Goal: Information Seeking & Learning: Check status

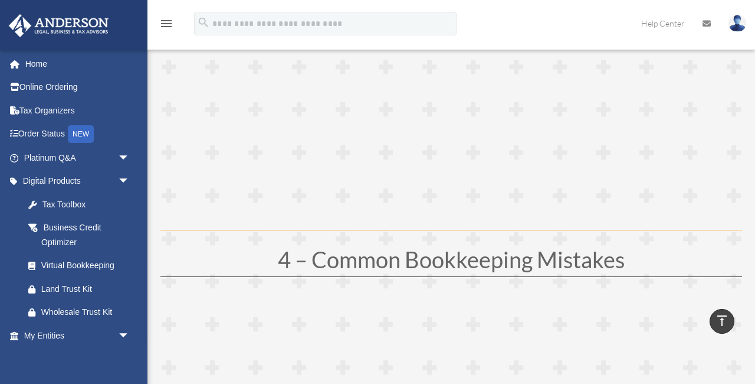
scroll to position [1112, 0]
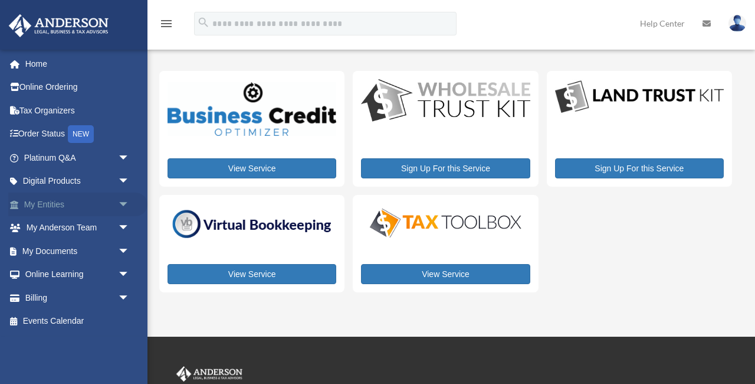
click at [90, 202] on link "My Entities arrow_drop_down" at bounding box center [77, 204] width 139 height 24
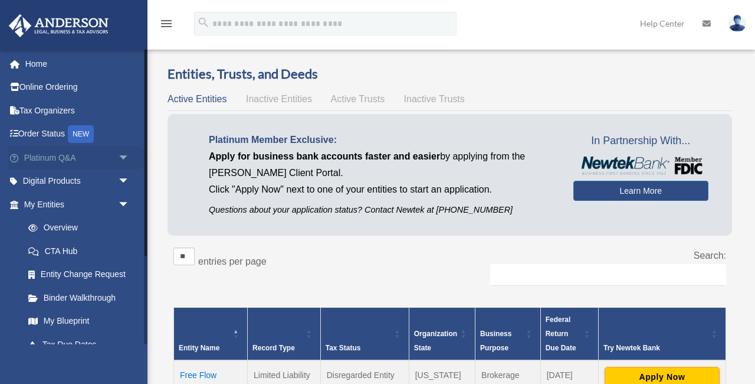
click at [60, 158] on link "Platinum Q&A arrow_drop_down" at bounding box center [77, 158] width 139 height 24
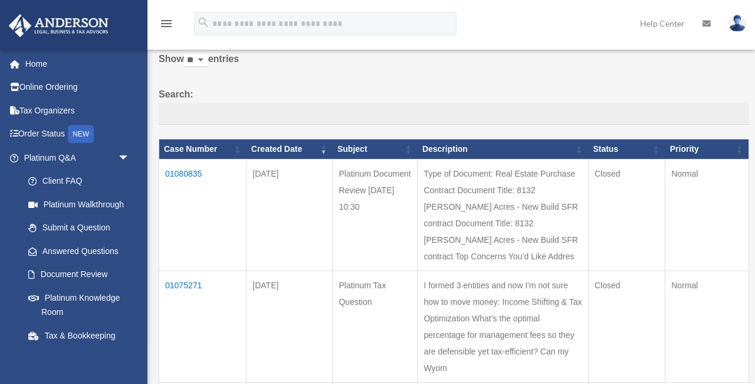
scroll to position [55, 0]
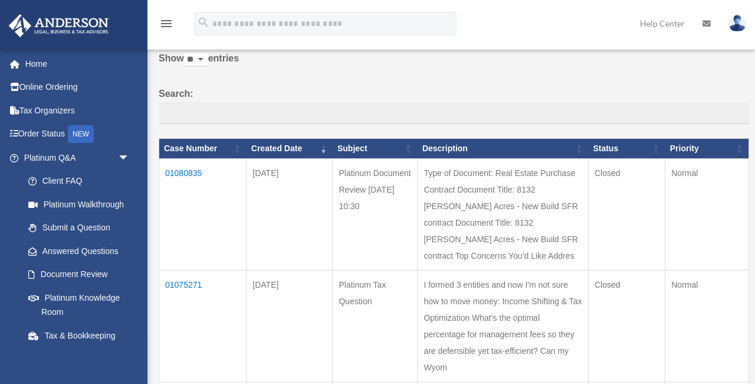
click at [184, 182] on td "01080835" at bounding box center [202, 214] width 87 height 112
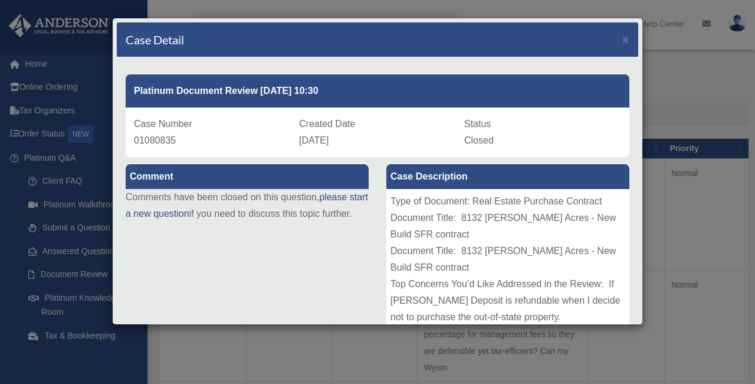
scroll to position [0, 0]
click at [230, 151] on div "Case Number 01080835 Created Date August 18, 2025 Status Closed" at bounding box center [378, 132] width 504 height 50
click at [622, 44] on span "×" at bounding box center [626, 39] width 8 height 14
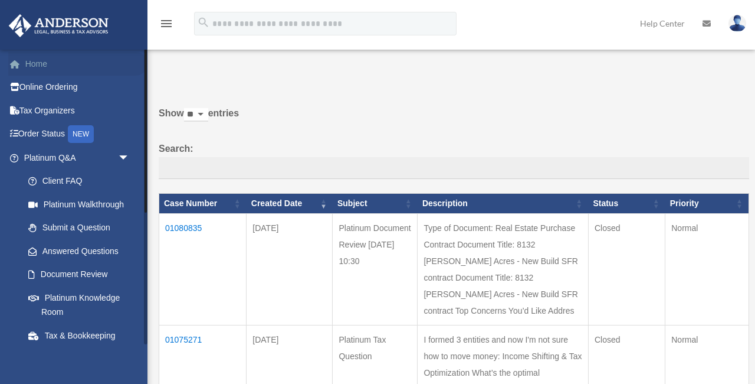
click at [45, 63] on link "Home" at bounding box center [77, 64] width 139 height 24
